Goal: Task Accomplishment & Management: Manage account settings

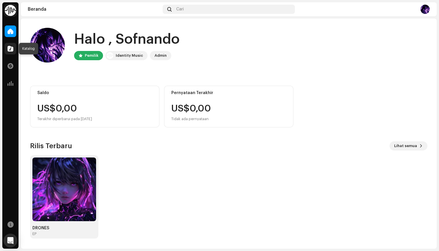
click at [13, 46] on span at bounding box center [11, 48] width 6 height 5
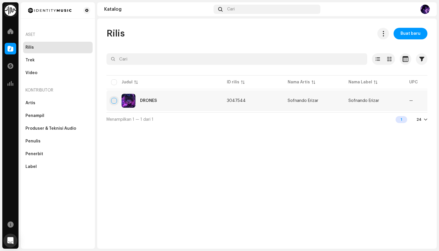
click at [116, 102] on input "checkbox" at bounding box center [114, 101] width 6 height 6
checkbox input "true"
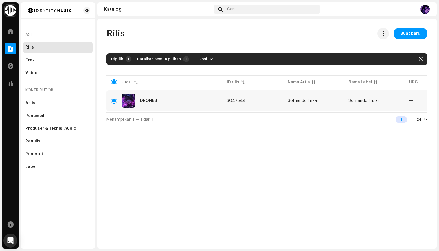
checkbox input "true"
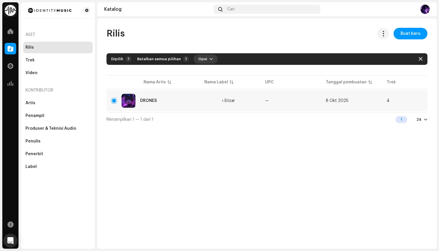
click at [203, 61] on button "Opsi" at bounding box center [205, 58] width 24 height 9
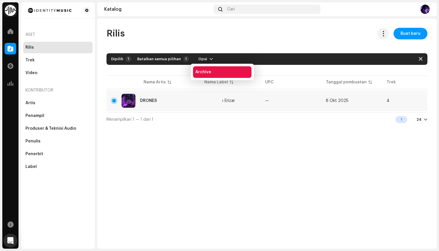
click at [182, 129] on div "Rilis Buat baru Dipilih 1 Batalkan semua pilihan 1 Opsi Filter Status distribus…" at bounding box center [266, 134] width 339 height 230
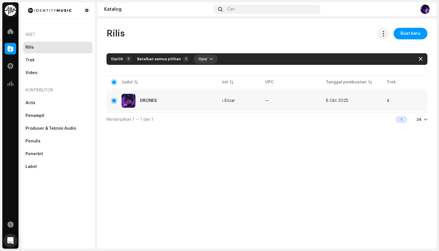
click at [203, 58] on span "Opsi" at bounding box center [202, 59] width 9 height 12
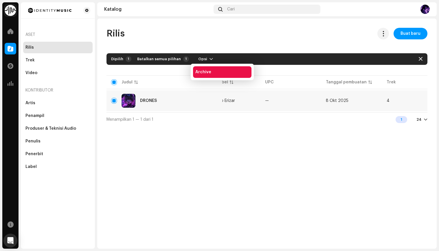
click at [209, 71] on span "Archive" at bounding box center [203, 72] width 16 height 5
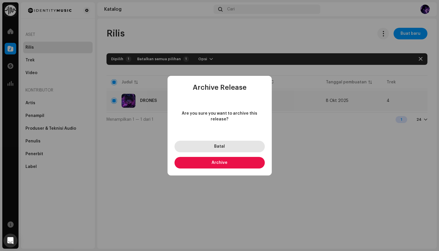
click at [224, 144] on span "Batal" at bounding box center [219, 146] width 11 height 4
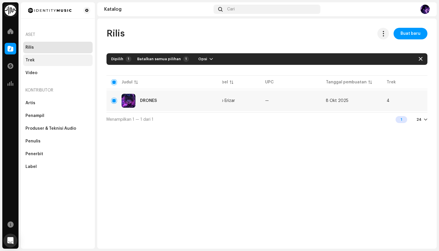
click at [40, 59] on div "Trek" at bounding box center [57, 60] width 65 height 5
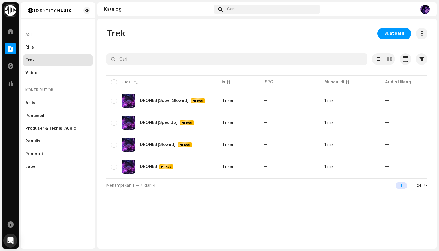
scroll to position [0, 77]
click at [339, 101] on div "1 rilis" at bounding box center [335, 101] width 9 height 4
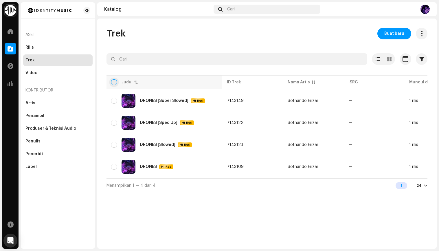
click at [113, 82] on input "checkbox" at bounding box center [114, 82] width 6 height 6
checkbox input "true"
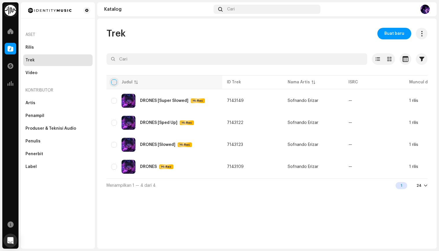
checkbox input "true"
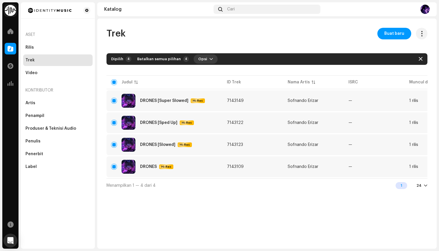
click at [209, 59] on span "button" at bounding box center [210, 59] width 3 height 5
click at [225, 45] on div "Trek Buat baru Dipilih 4 Batalkan semua pilihan 4 Opsi Filter Status distribusi…" at bounding box center [266, 110] width 339 height 164
click at [422, 34] on span at bounding box center [421, 33] width 5 height 5
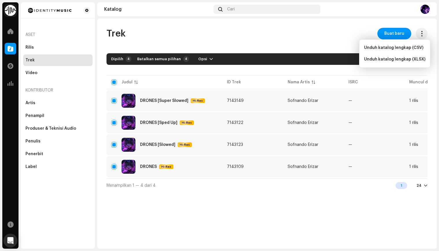
click at [321, 42] on div "Trek Buat baru Dipilih 4 Batalkan semua pilihan 4 Opsi Filter Status distribusi…" at bounding box center [266, 110] width 339 height 164
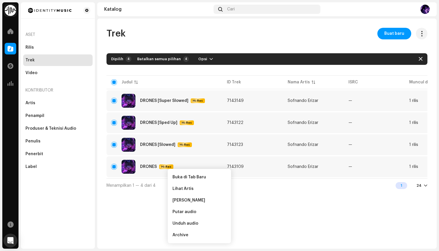
click at [110, 217] on div "Trek Buat baru Dipilih 4 Batalkan semua pilihan 4 Opsi Filter Status distribusi…" at bounding box center [266, 134] width 339 height 230
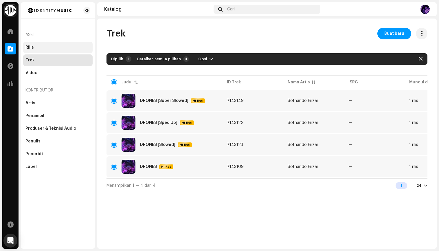
click at [43, 47] on div "Rilis" at bounding box center [57, 47] width 65 height 5
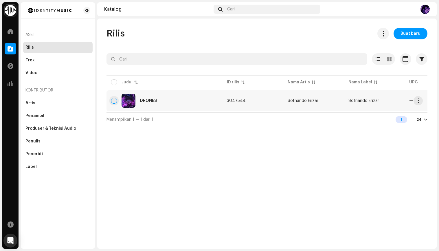
click at [113, 100] on input "checkbox" at bounding box center [114, 101] width 6 height 6
checkbox input "true"
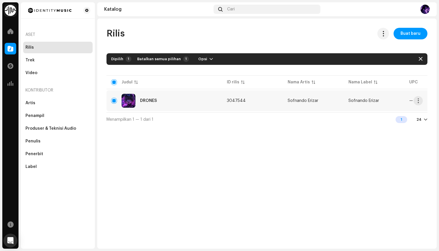
scroll to position [0, 2]
click at [416, 100] on span "button" at bounding box center [418, 100] width 4 height 5
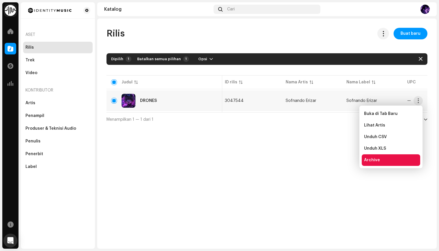
click at [373, 161] on span "Archive" at bounding box center [372, 160] width 16 height 5
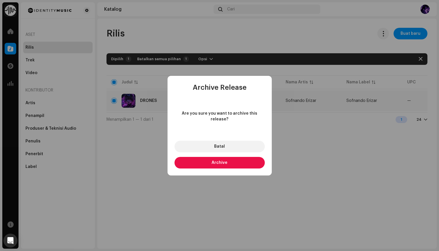
click at [234, 159] on button "Archive" at bounding box center [219, 163] width 90 height 12
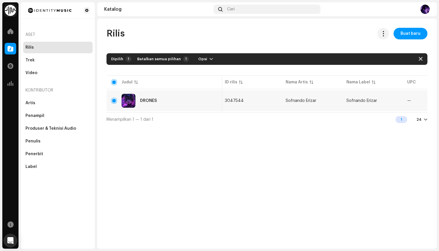
checkbox input "false"
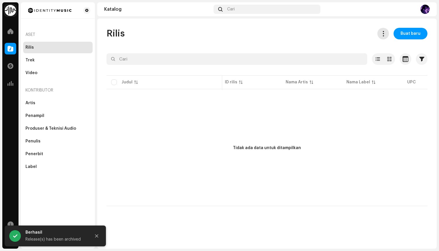
click at [380, 34] on button at bounding box center [383, 34] width 12 height 12
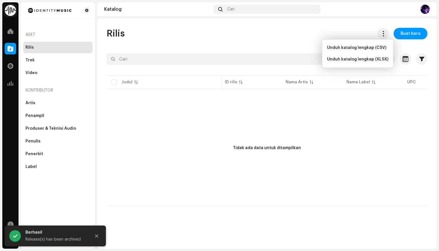
click at [314, 29] on div "Rilis Buat baru" at bounding box center [266, 34] width 321 height 12
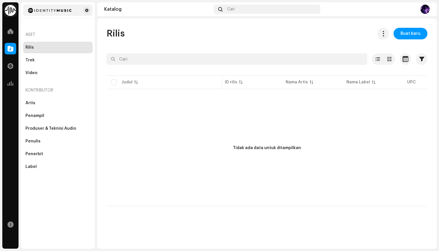
click at [81, 8] on div at bounding box center [57, 10] width 69 height 11
click at [86, 8] on span at bounding box center [86, 10] width 3 height 5
click at [87, 9] on span at bounding box center [86, 10] width 3 height 5
click at [11, 31] on span at bounding box center [11, 31] width 6 height 5
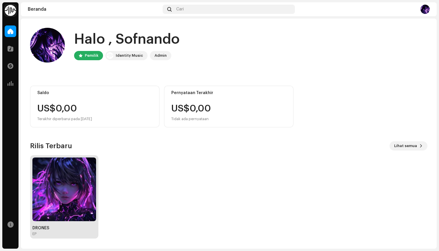
click at [79, 182] on img at bounding box center [64, 189] width 64 height 64
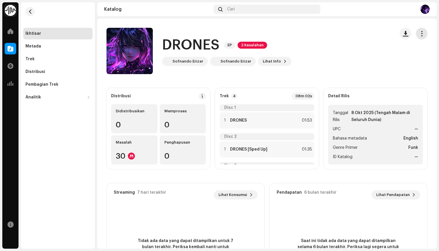
click at [420, 36] on span "button" at bounding box center [421, 33] width 5 height 5
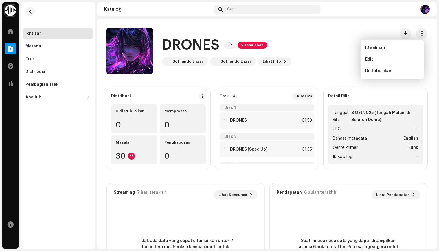
click at [257, 48] on span "2 Kesalahan" at bounding box center [251, 45] width 29 height 7
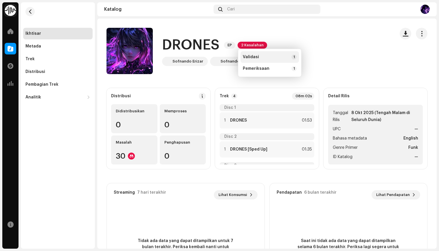
click at [271, 59] on div "Validasi 1" at bounding box center [270, 56] width 54 height 5
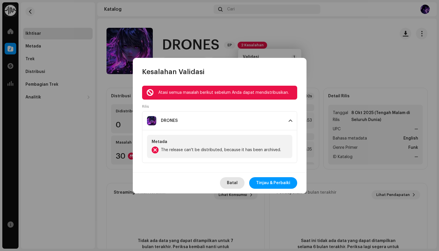
click at [237, 182] on span "Batal" at bounding box center [232, 183] width 11 height 12
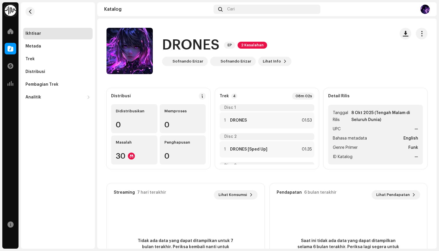
click at [253, 46] on span "2 Kesalahan" at bounding box center [251, 45] width 29 height 7
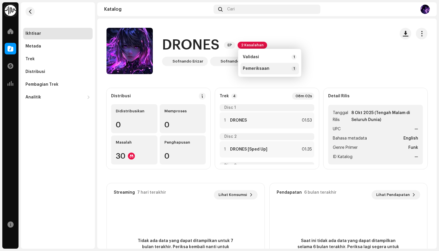
click at [262, 69] on span "Pemeriksaan" at bounding box center [256, 68] width 27 height 5
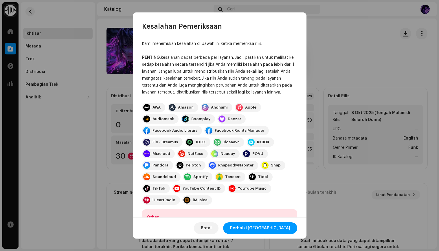
scroll to position [52, 0]
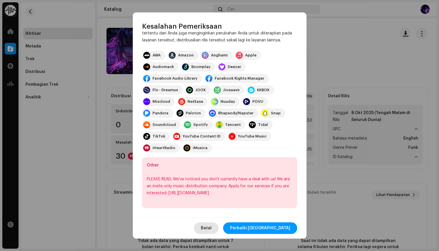
click at [211, 223] on span "Batal" at bounding box center [206, 228] width 11 height 12
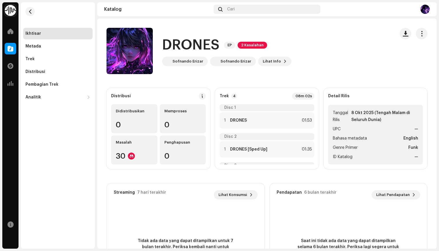
drag, startPoint x: 423, startPoint y: 10, endPoint x: -4, endPoint y: 0, distance: 427.4
click at [0, 0] on html "Sofnando Erizar Beranda Katalog Transaksi Analitik Sumber Daya Ikhtisar Metada …" at bounding box center [219, 125] width 439 height 251
click at [428, 10] on img at bounding box center [424, 9] width 9 height 9
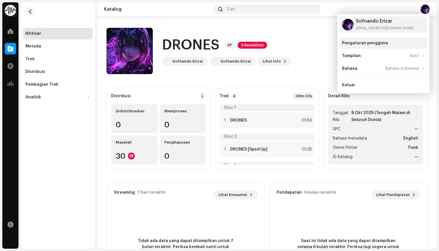
click at [387, 43] on div "Pengaturan pengguna" at bounding box center [383, 43] width 83 height 5
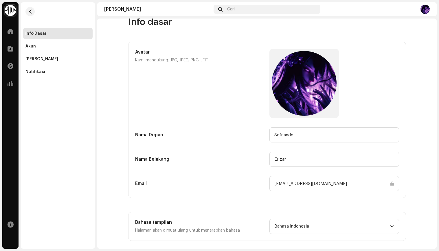
scroll to position [18, 0]
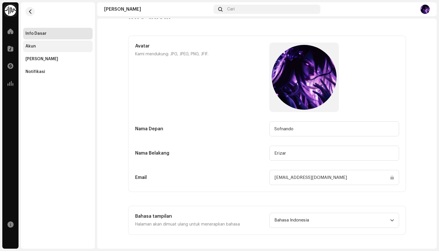
click at [52, 50] on div "Akun" at bounding box center [57, 46] width 69 height 12
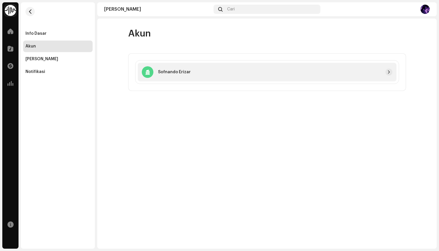
click at [200, 75] on div at bounding box center [292, 72] width 202 height 7
click at [389, 73] on span "button" at bounding box center [388, 72] width 3 height 5
click at [387, 71] on span "button" at bounding box center [388, 72] width 3 height 5
click at [49, 62] on div "[PERSON_NAME]" at bounding box center [57, 59] width 69 height 12
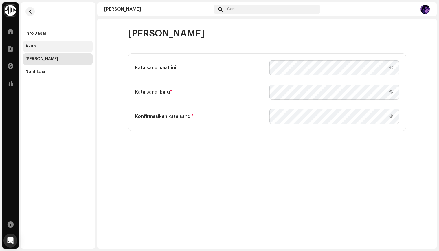
click at [57, 43] on div "Akun" at bounding box center [57, 46] width 69 height 12
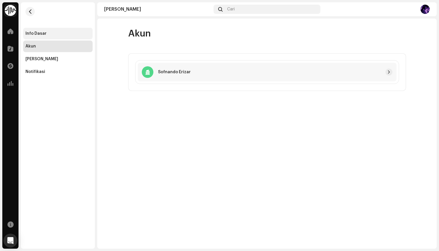
click at [58, 36] on div "Info Dasar" at bounding box center [57, 34] width 69 height 12
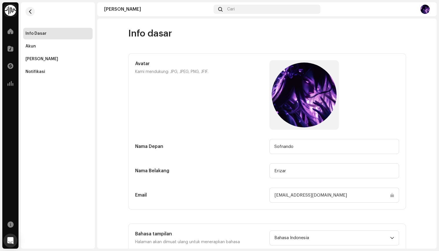
scroll to position [18, 0]
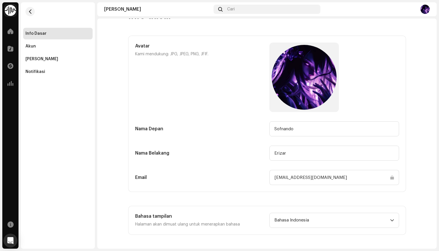
click at [12, 12] on img at bounding box center [11, 11] width 12 height 12
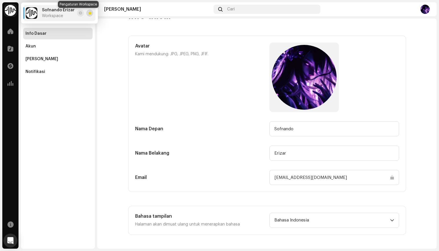
drag, startPoint x: 78, startPoint y: 12, endPoint x: 84, endPoint y: 13, distance: 6.2
click at [84, 13] on div at bounding box center [85, 13] width 16 height 7
click at [88, 14] on span at bounding box center [90, 13] width 4 height 5
click at [88, 15] on span at bounding box center [90, 13] width 4 height 5
click at [79, 13] on span at bounding box center [80, 13] width 3 height 5
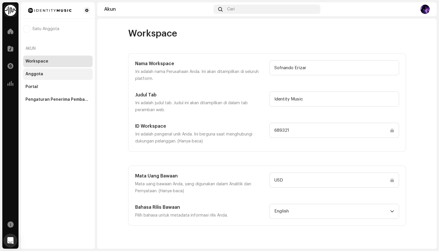
click at [44, 77] on div "Anggota" at bounding box center [57, 74] width 69 height 12
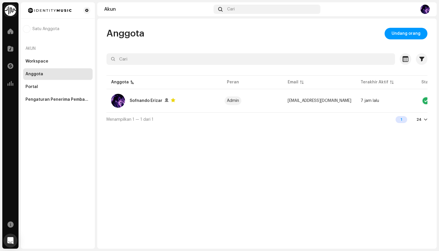
scroll to position [0, 38]
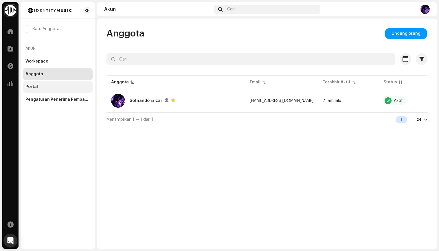
click at [61, 91] on div "Portal" at bounding box center [57, 87] width 69 height 12
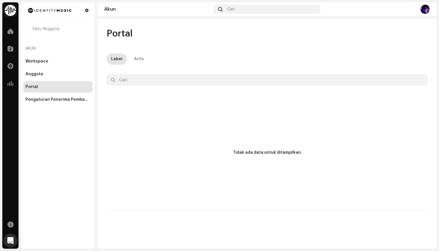
click at [174, 45] on div "Portal Label Artis Dipilih 0 Batalkan semua pilihan 0 Opsi Filter Tidak ada dat…" at bounding box center [266, 119] width 339 height 183
click at [134, 58] on div "Artis" at bounding box center [139, 59] width 10 height 12
click at [170, 41] on div "Portal Label Artis Dipilih 0 Batalkan semua pilihan 0 Opsi Filter Tidak ada dat…" at bounding box center [266, 119] width 339 height 183
click at [117, 60] on div "Label" at bounding box center [116, 59] width 11 height 12
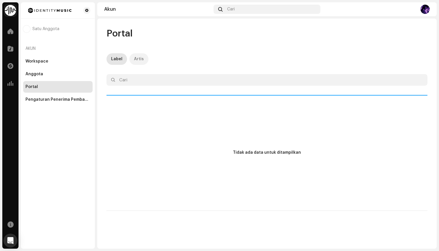
click at [140, 58] on div "Artis" at bounding box center [139, 59] width 10 height 12
click at [77, 95] on div "Pengaturan Penerima Pembayaran" at bounding box center [57, 100] width 69 height 12
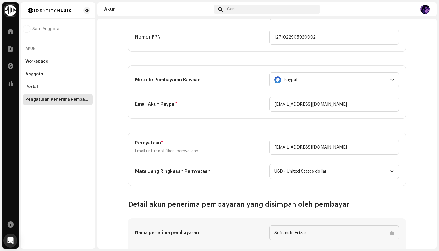
scroll to position [254, 0]
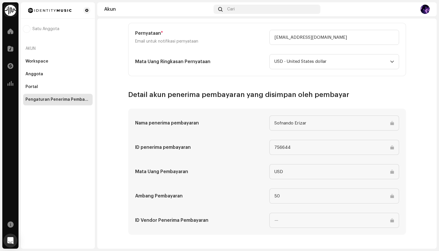
click at [303, 195] on input "50" at bounding box center [334, 195] width 130 height 15
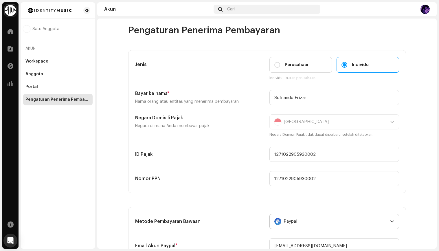
scroll to position [0, 0]
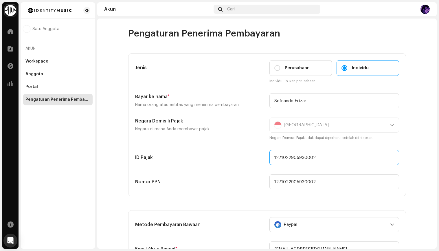
click at [313, 159] on input "1271022905930002" at bounding box center [334, 157] width 130 height 15
drag, startPoint x: 323, startPoint y: 157, endPoint x: 256, endPoint y: 157, distance: 66.5
click at [256, 157] on div "ID Pajak 1271022905930002" at bounding box center [267, 157] width 264 height 15
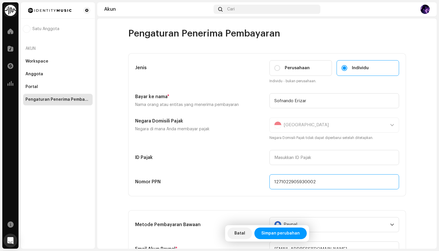
drag, startPoint x: 329, startPoint y: 182, endPoint x: 171, endPoint y: 182, distance: 157.9
click at [171, 182] on div "Nomor PPN 1271022905930002" at bounding box center [267, 181] width 264 height 15
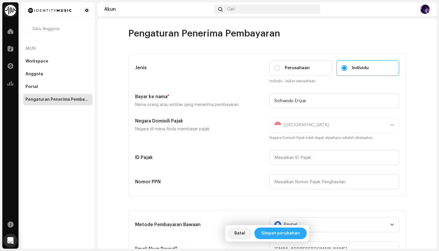
click at [279, 232] on span "Simpan perubahan" at bounding box center [280, 233] width 38 height 12
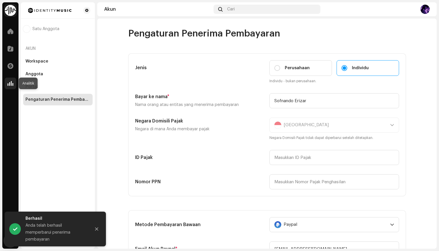
click at [9, 80] on div at bounding box center [11, 83] width 12 height 12
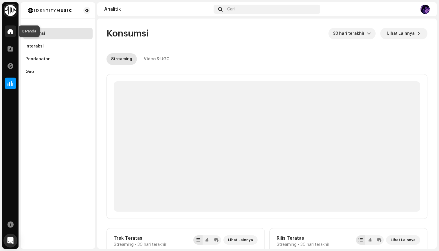
click at [13, 33] on span at bounding box center [11, 31] width 6 height 5
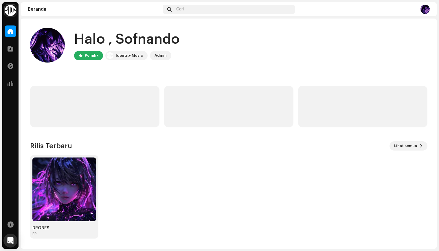
click at [89, 53] on div "Pemilik" at bounding box center [92, 55] width 14 height 7
click at [129, 56] on div "Identity Music" at bounding box center [129, 55] width 27 height 7
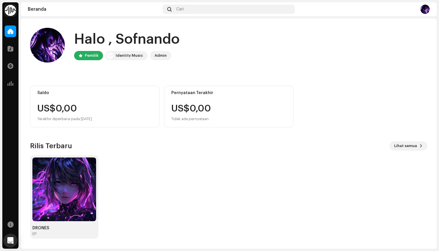
click at [428, 10] on img at bounding box center [424, 9] width 9 height 9
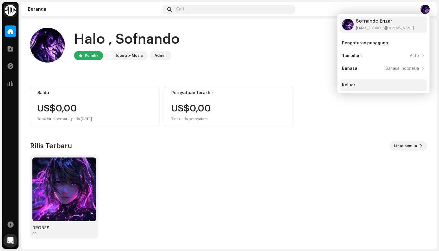
click at [354, 86] on div "Keluar" at bounding box center [348, 85] width 13 height 5
